Goal: Task Accomplishment & Management: Use online tool/utility

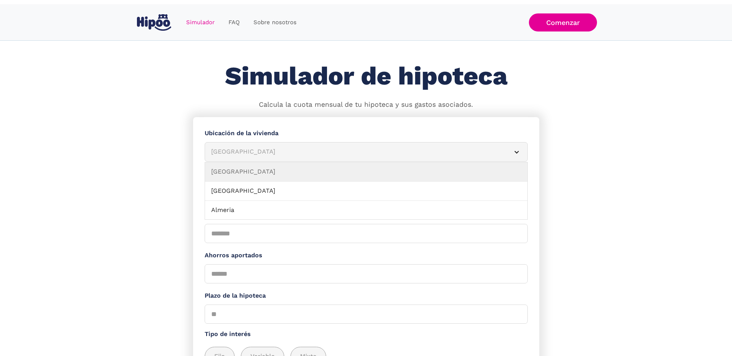
scroll to position [90, 0]
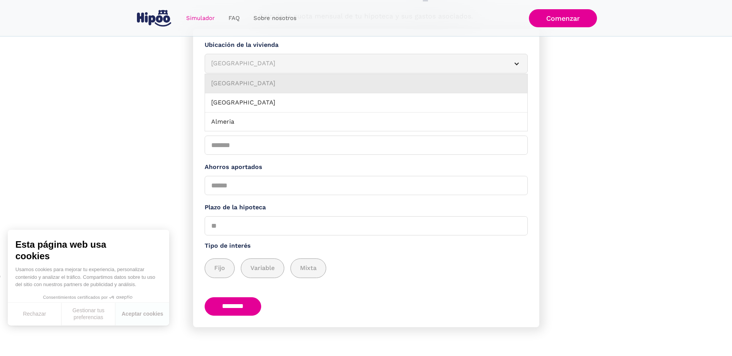
click at [465, 85] on link "Albacete" at bounding box center [366, 83] width 322 height 19
click at [427, 67] on div "Albacete" at bounding box center [356, 64] width 291 height 10
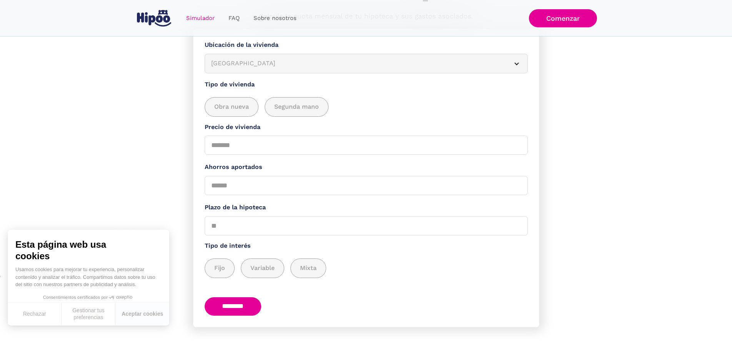
click at [427, 67] on div "Albacete" at bounding box center [356, 64] width 291 height 10
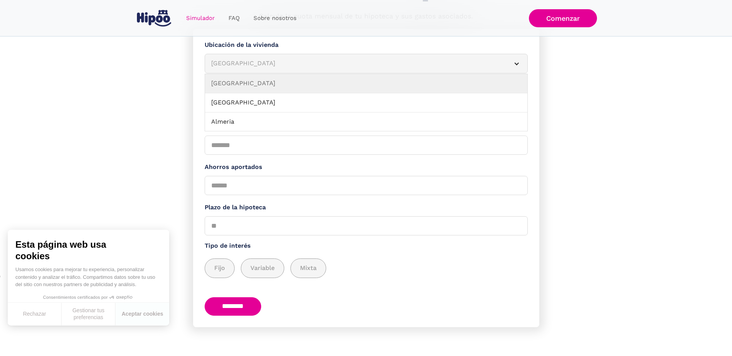
click at [514, 67] on div "Simulador Form" at bounding box center [516, 64] width 6 height 6
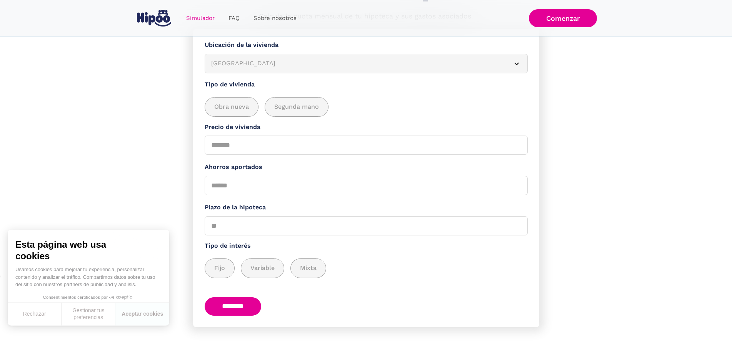
click at [515, 72] on article "Albacete" at bounding box center [366, 64] width 323 height 20
click link "Barcelona" at bounding box center [366, 83] width 322 height 19
click at [310, 108] on span "Segunda mano" at bounding box center [296, 107] width 45 height 10
click at [257, 147] on input "Precio de vivienda" at bounding box center [366, 145] width 323 height 19
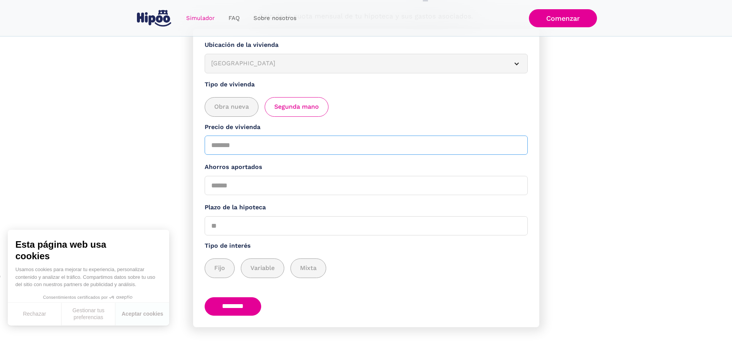
type input "******"
click at [241, 181] on input "Ahorros aportados" at bounding box center [366, 185] width 323 height 19
type input "*****"
click at [229, 227] on input "Plazo de la hipoteca" at bounding box center [366, 225] width 323 height 19
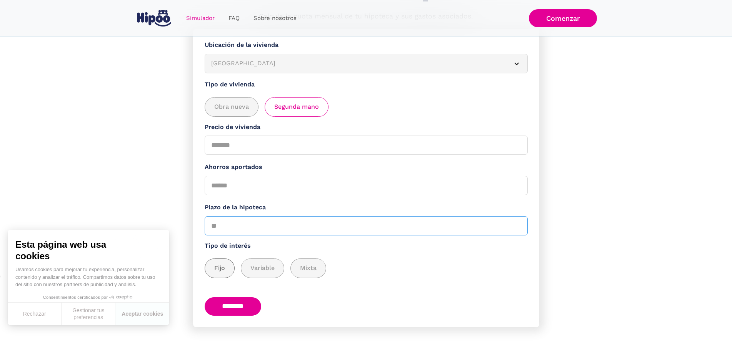
type input "**"
click at [224, 264] on span "Fijo" at bounding box center [219, 269] width 11 height 10
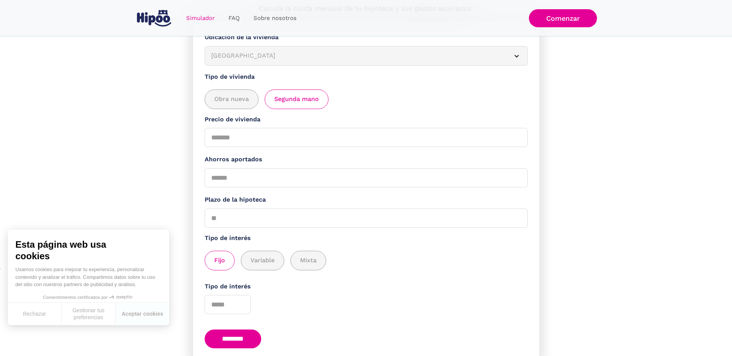
scroll to position [137, 0]
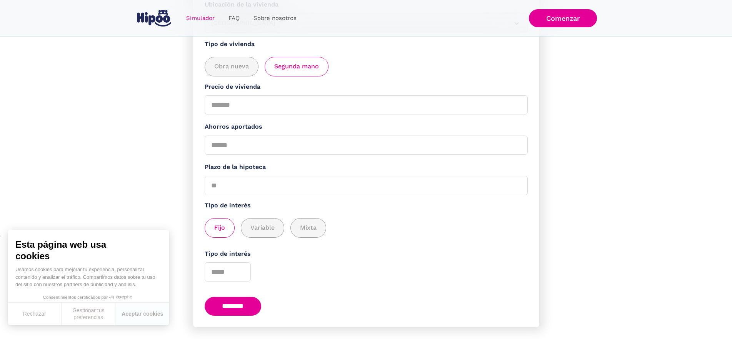
click at [243, 305] on input "********" at bounding box center [233, 306] width 57 height 19
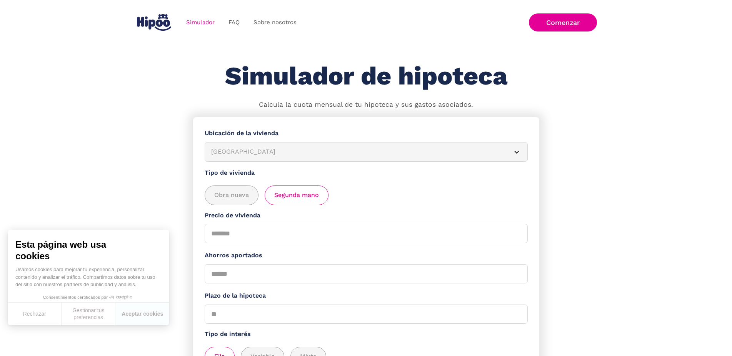
scroll to position [0, 0]
click at [157, 18] on img "home" at bounding box center [154, 22] width 34 height 17
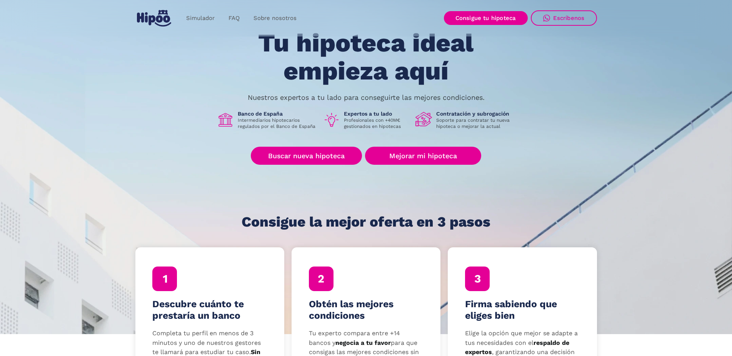
scroll to position [49, 0]
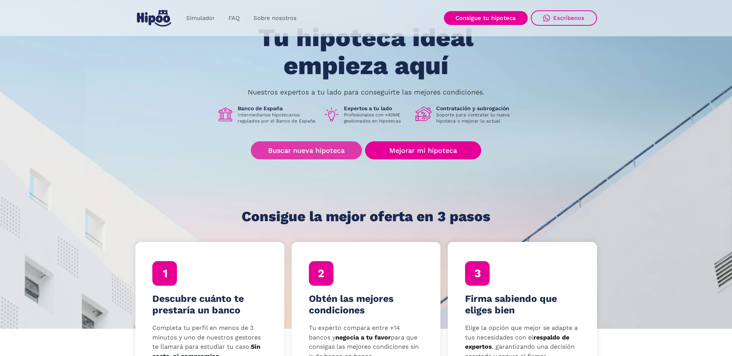
click at [293, 152] on link "Buscar nueva hipoteca" at bounding box center [306, 151] width 111 height 18
